Goal: Information Seeking & Learning: Learn about a topic

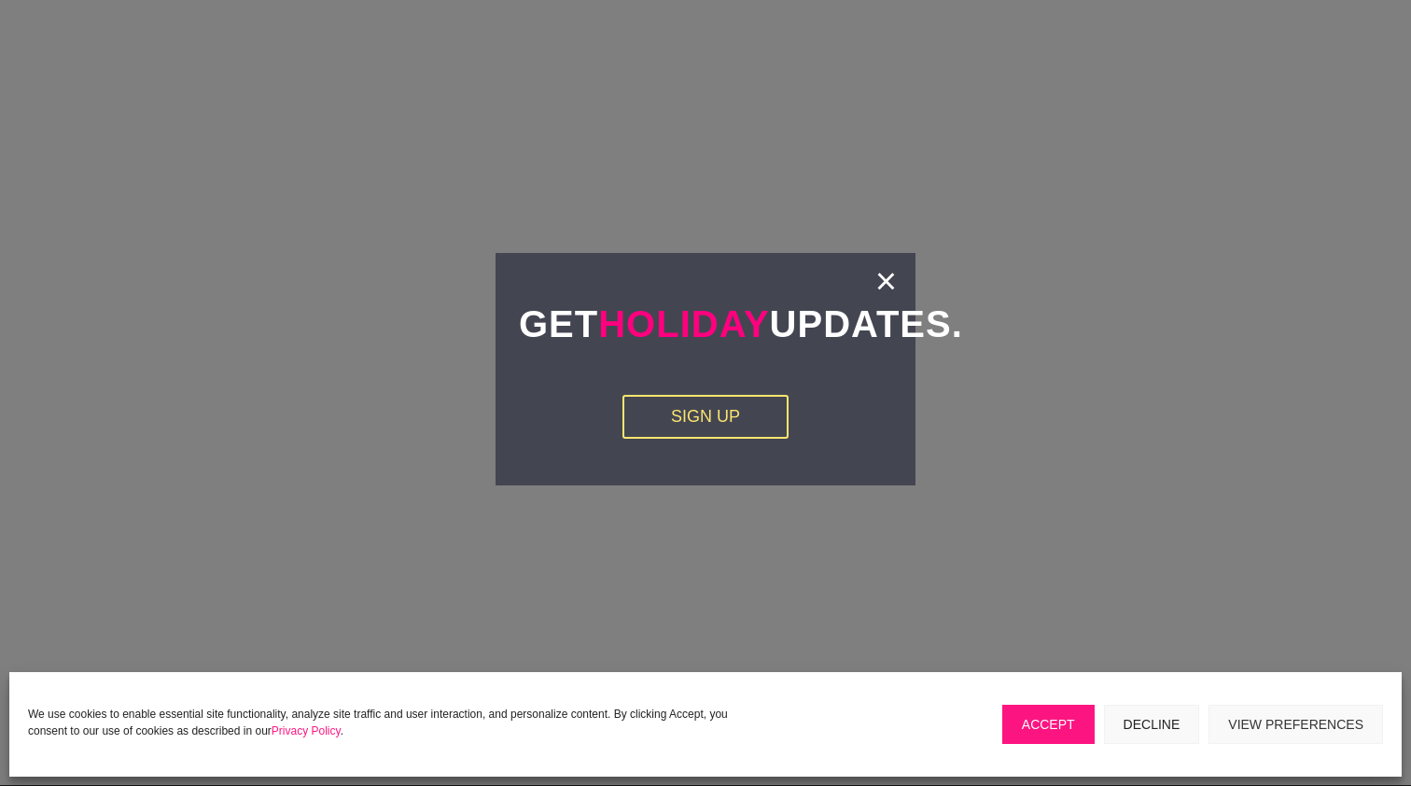
scroll to position [3406, 0]
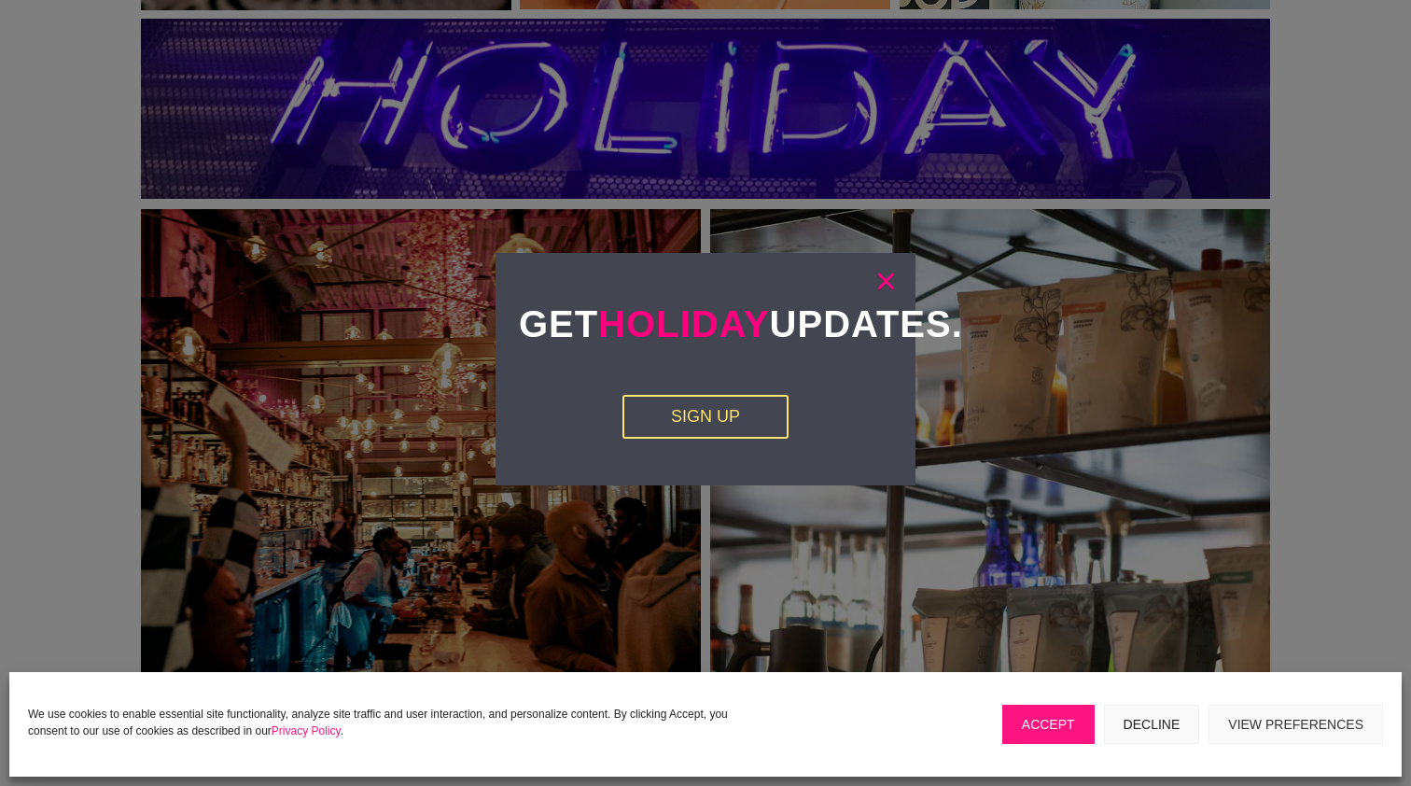
click at [893, 272] on link "×" at bounding box center [885, 281] width 21 height 19
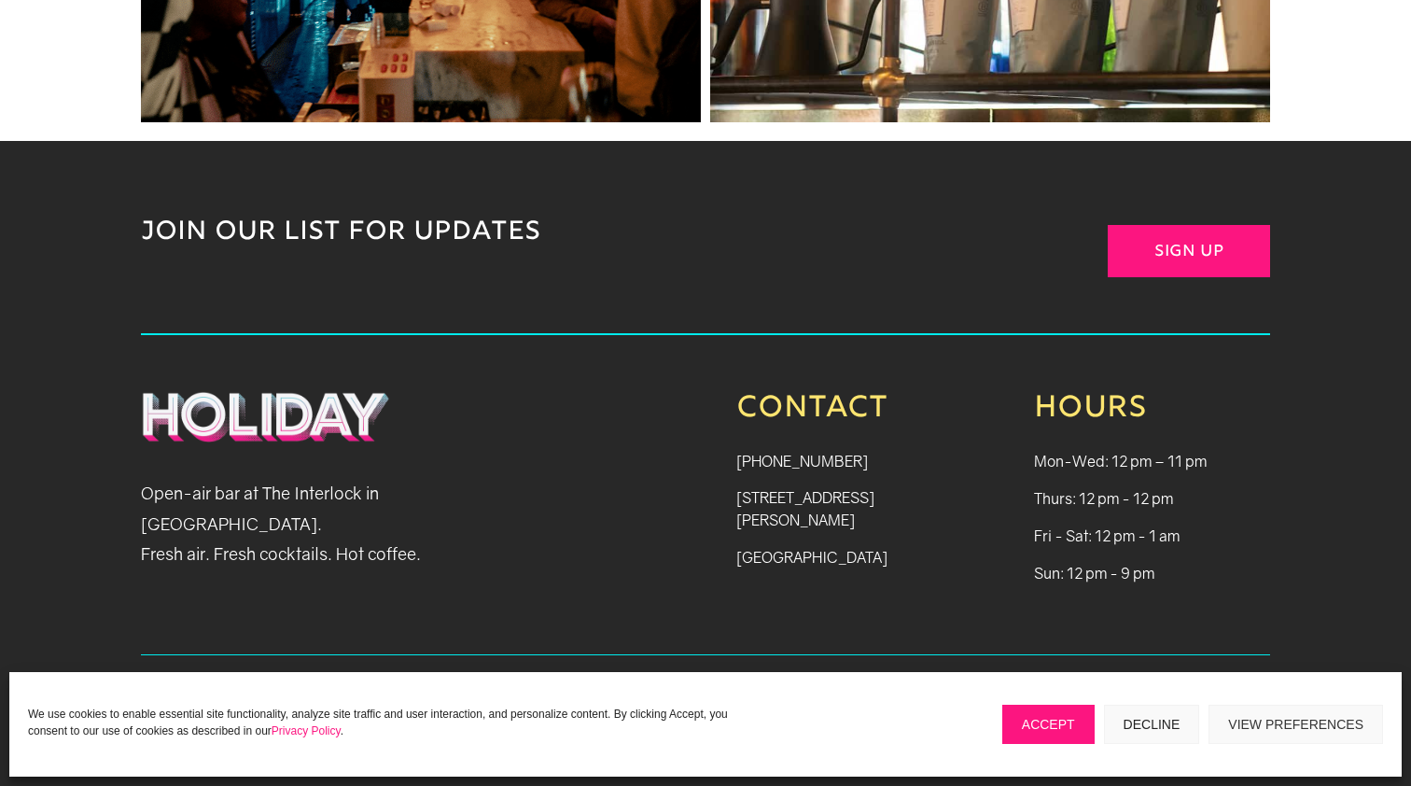
scroll to position [4051, 0]
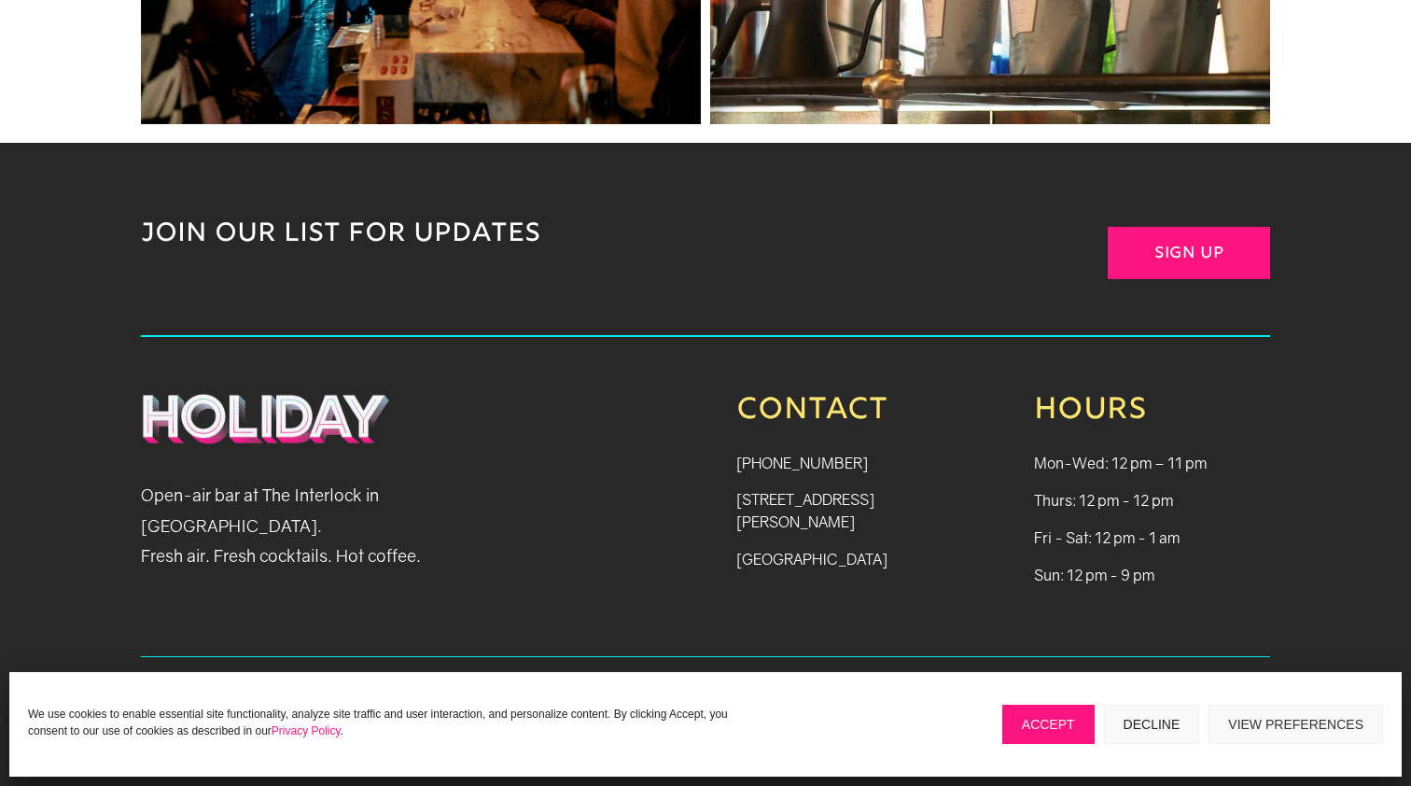
click at [1049, 744] on div "Manage Consent We use cookies to enable essential site functionality, analyze s…" at bounding box center [705, 724] width 1392 height 104
click at [1036, 720] on button "Accept" at bounding box center [1048, 723] width 92 height 39
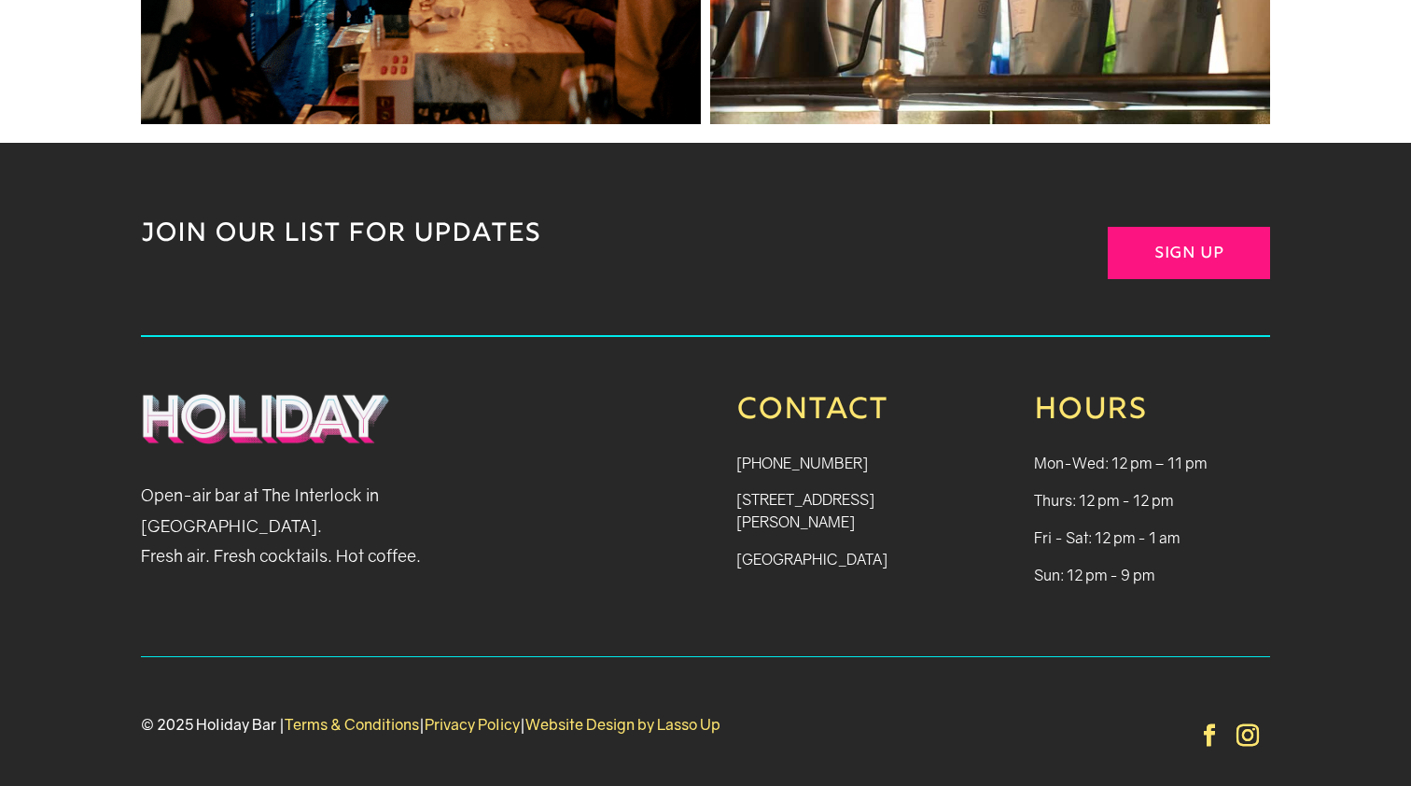
click at [495, 715] on link "Privacy Policy" at bounding box center [472, 724] width 95 height 19
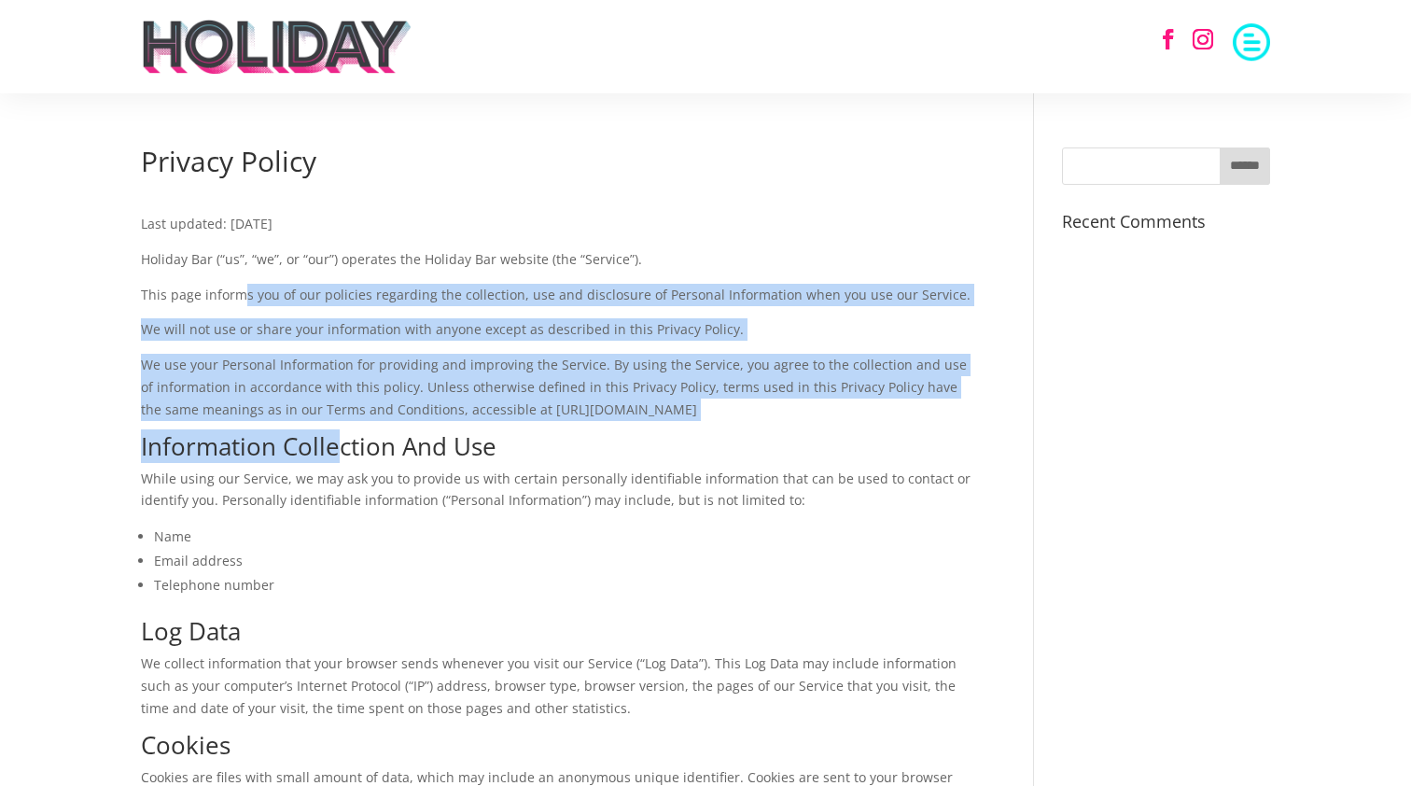
drag, startPoint x: 246, startPoint y: 282, endPoint x: 339, endPoint y: 450, distance: 191.7
click at [339, 450] on h2 "Information Collection And Use" at bounding box center [556, 451] width 831 height 34
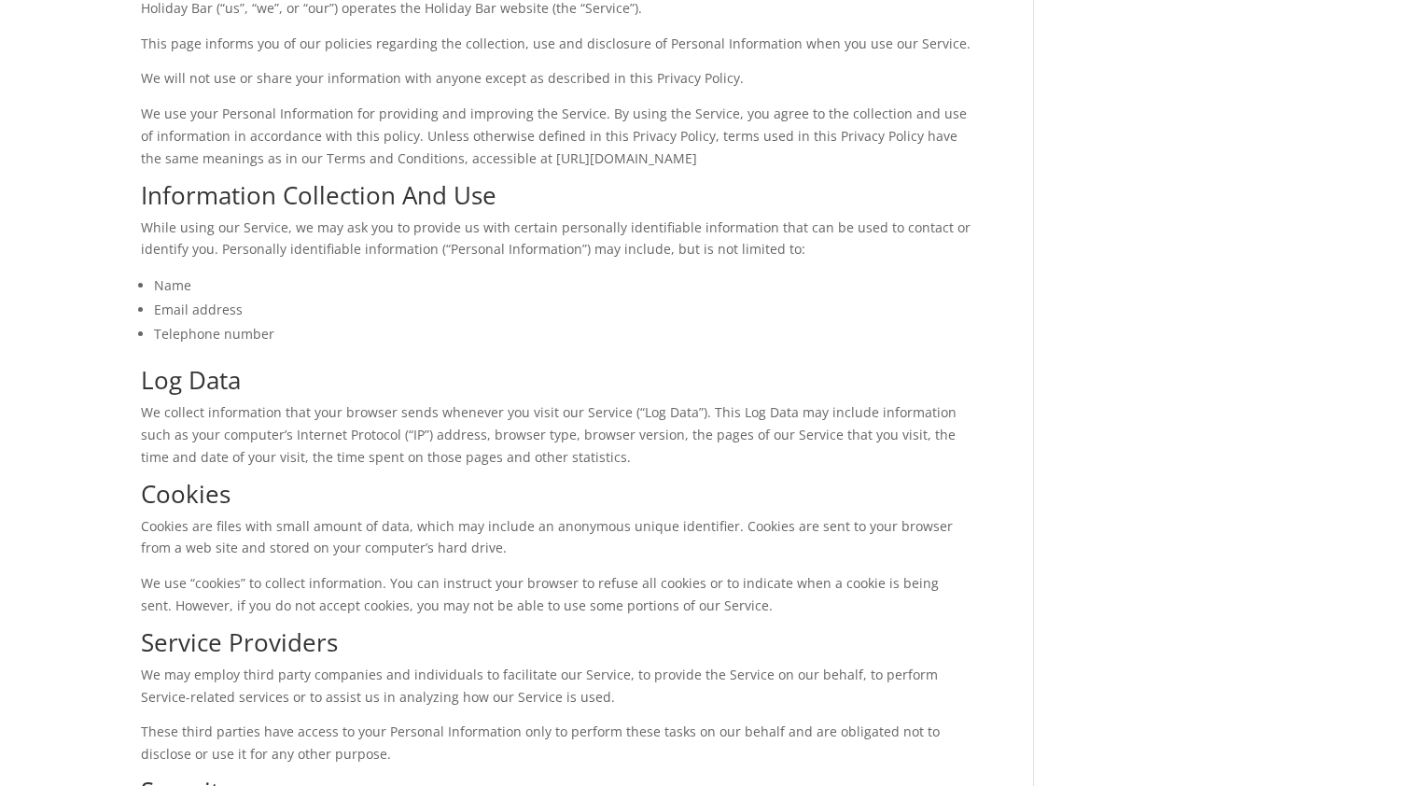
scroll to position [252, 0]
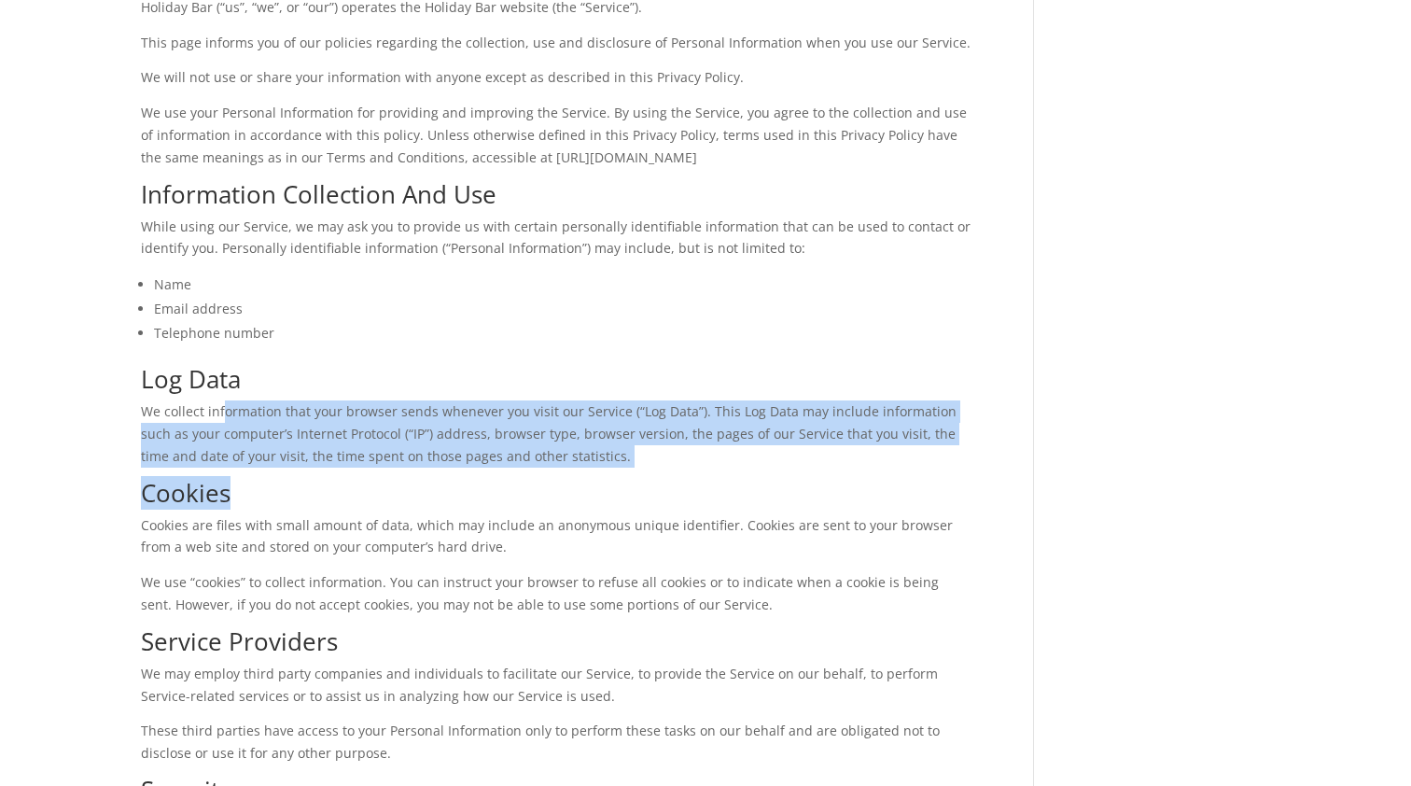
drag, startPoint x: 221, startPoint y: 411, endPoint x: 515, endPoint y: 472, distance: 300.1
click at [515, 472] on div "Last updated: November 20, 2023 Holiday Bar (“us”, “we”, or “our”) operates the…" at bounding box center [556, 696] width 831 height 1527
click at [515, 481] on h2 "Cookies" at bounding box center [556, 498] width 831 height 34
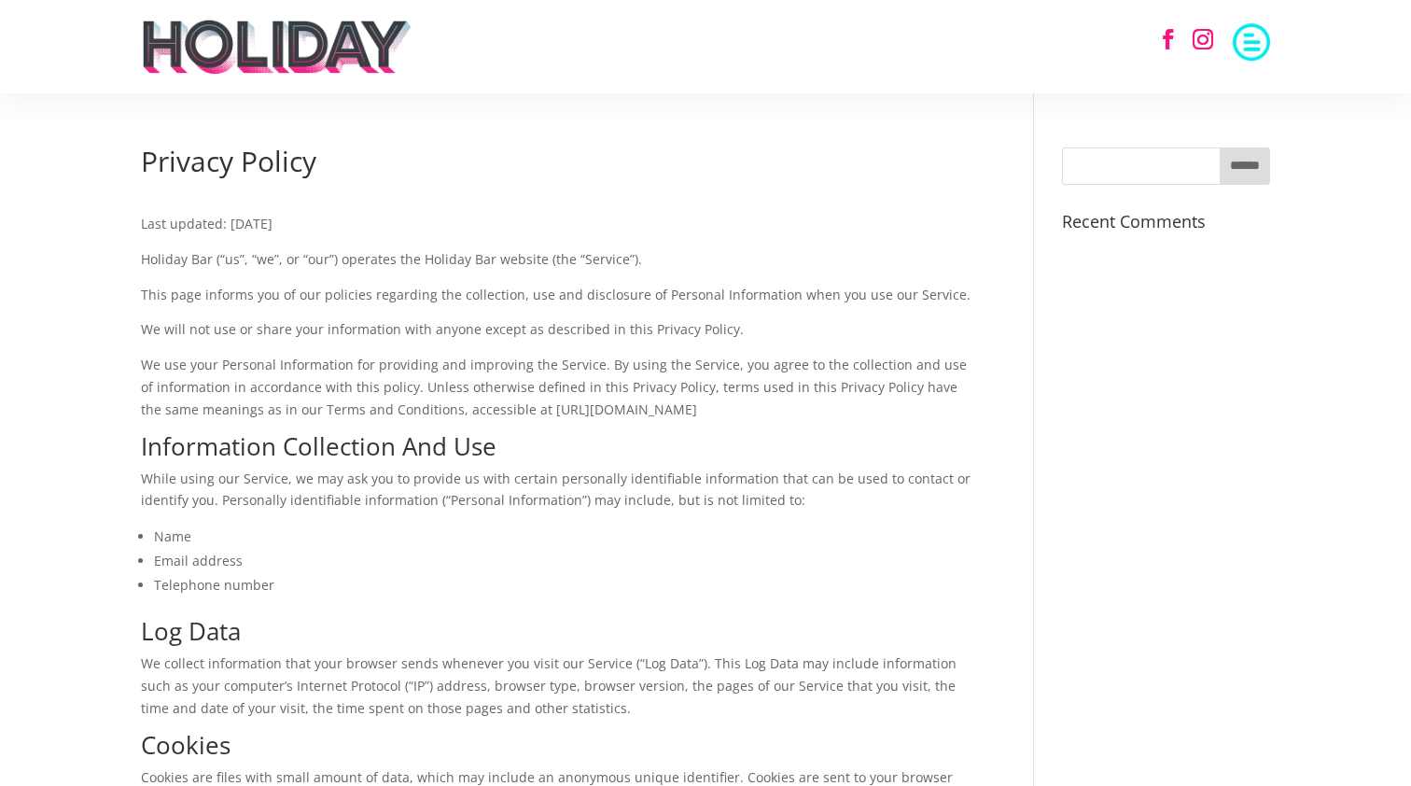
scroll to position [0, 0]
